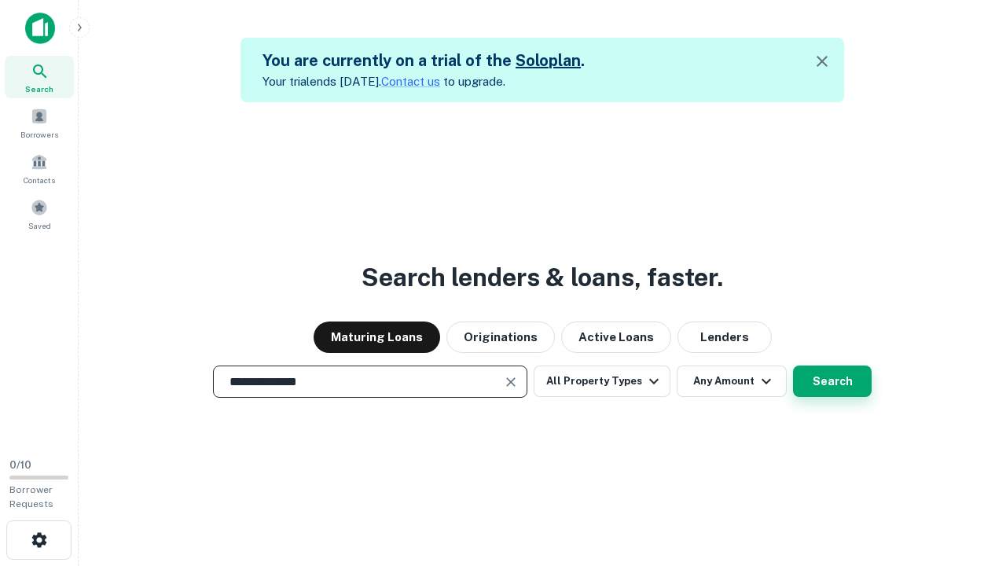
type input "**********"
click at [832, 381] on button "Search" at bounding box center [832, 381] width 79 height 31
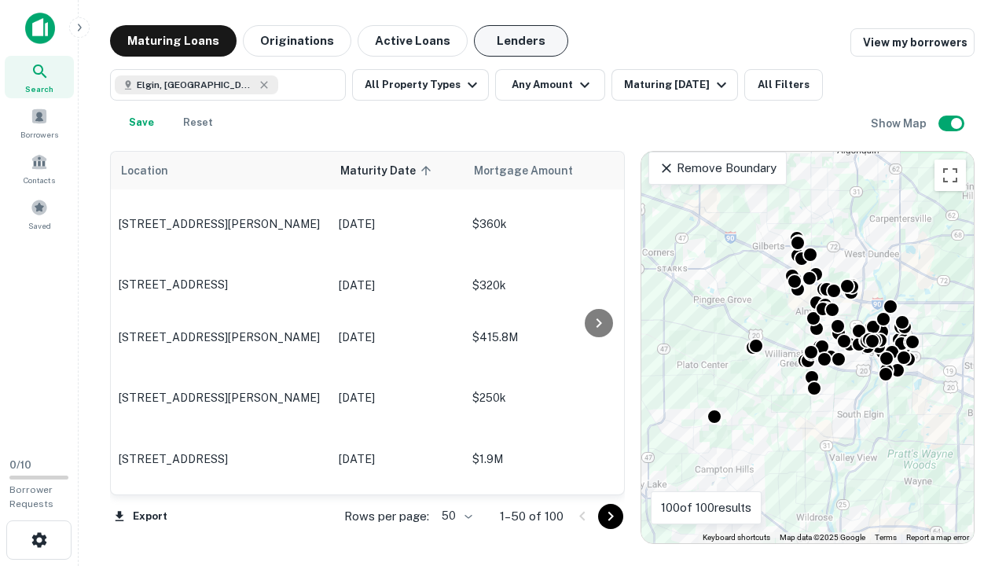
click at [521, 41] on button "Lenders" at bounding box center [521, 40] width 94 height 31
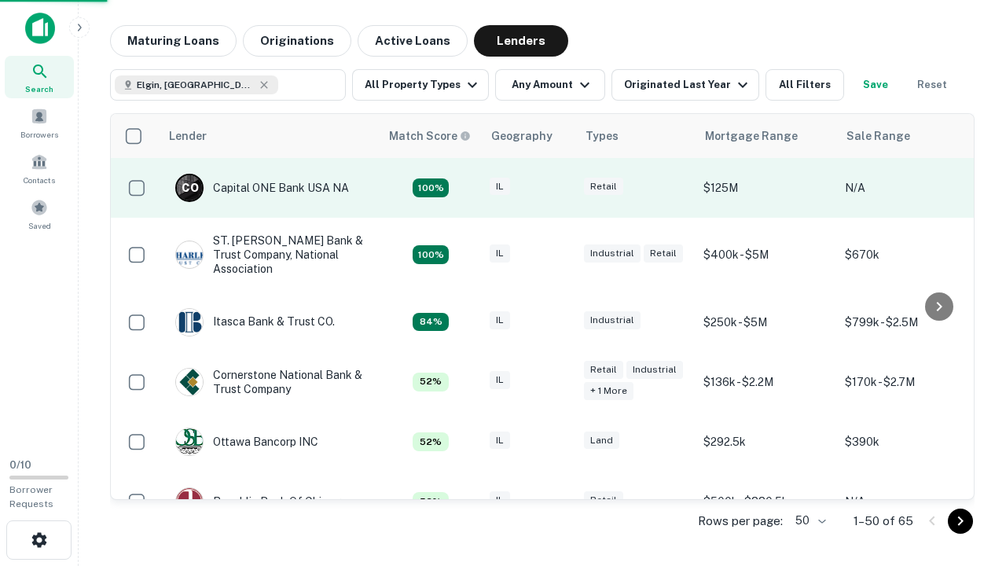
click at [558, 188] on div "IL" at bounding box center [529, 188] width 79 height 21
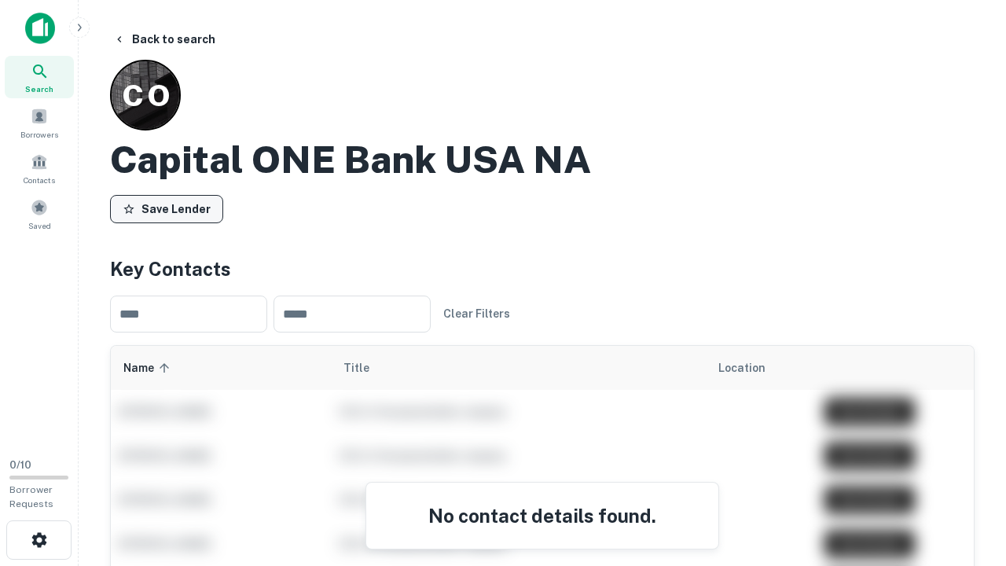
click at [167, 208] on button "Save Lender" at bounding box center [166, 209] width 113 height 28
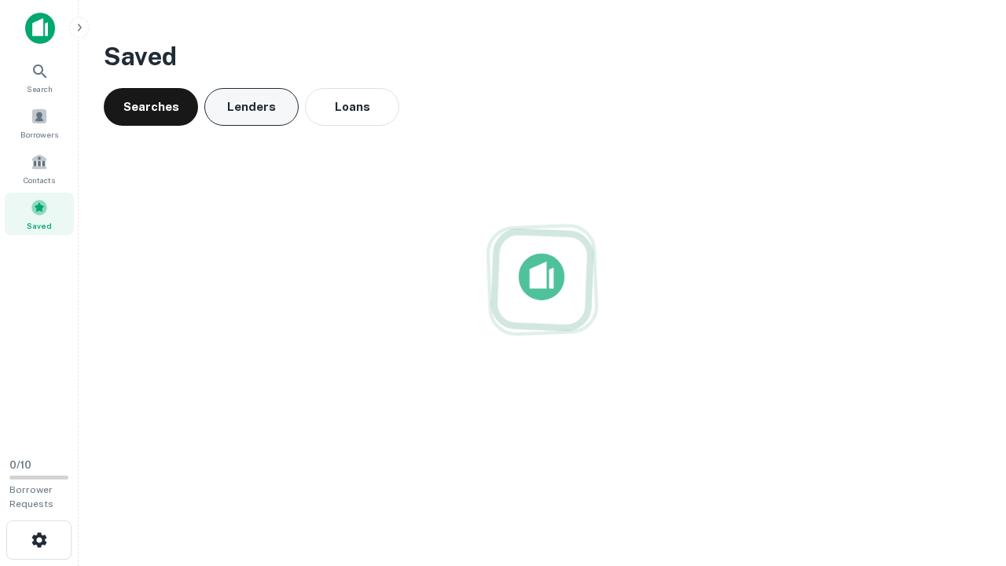
click at [252, 107] on button "Lenders" at bounding box center [251, 107] width 94 height 38
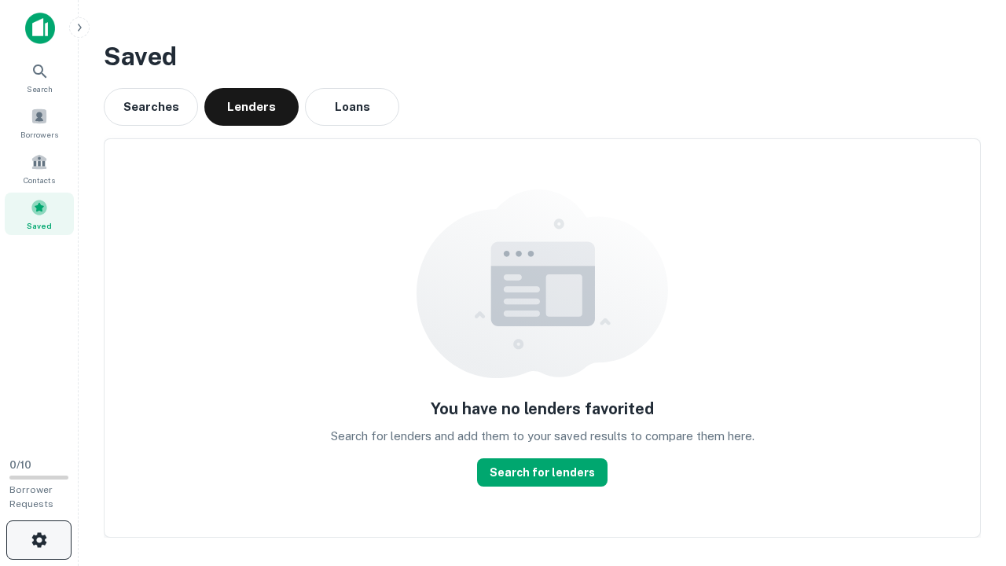
click at [39, 540] on icon "button" at bounding box center [39, 540] width 19 height 19
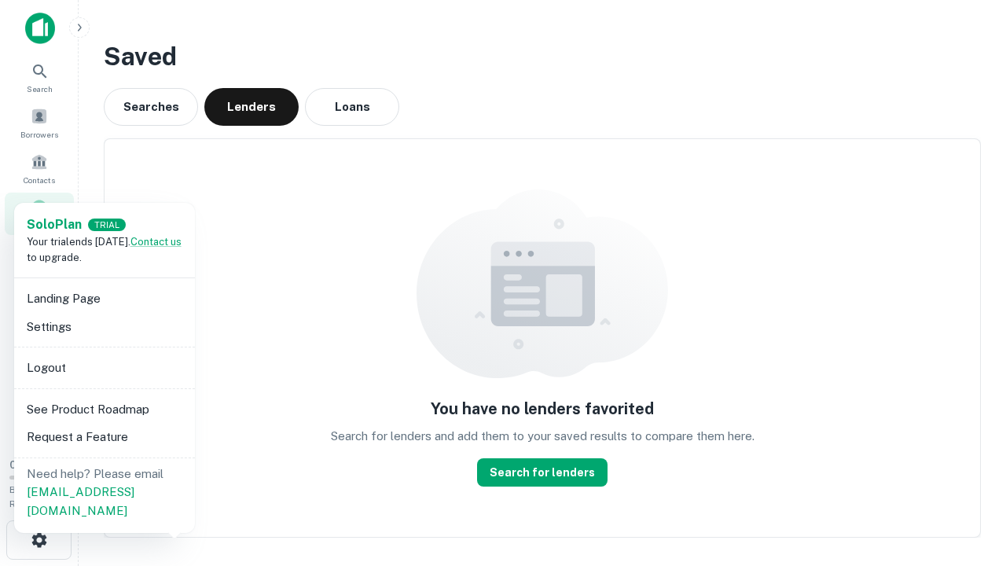
click at [104, 367] on li "Logout" at bounding box center [104, 368] width 168 height 28
